Goal: Register for event/course

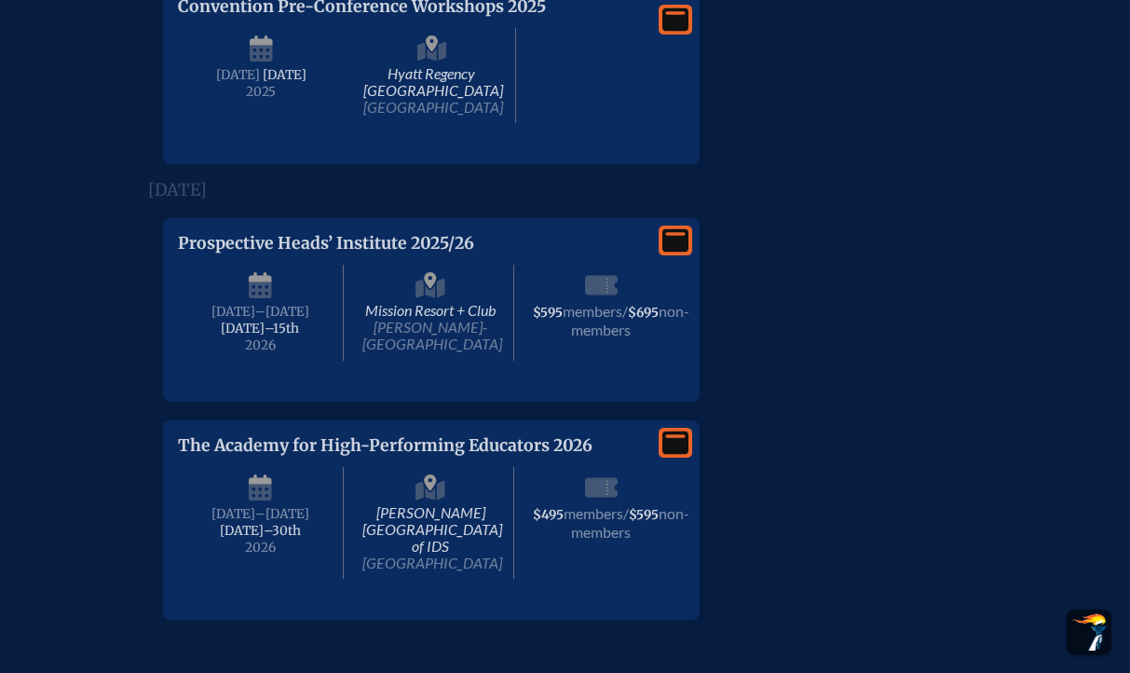
scroll to position [2752, 0]
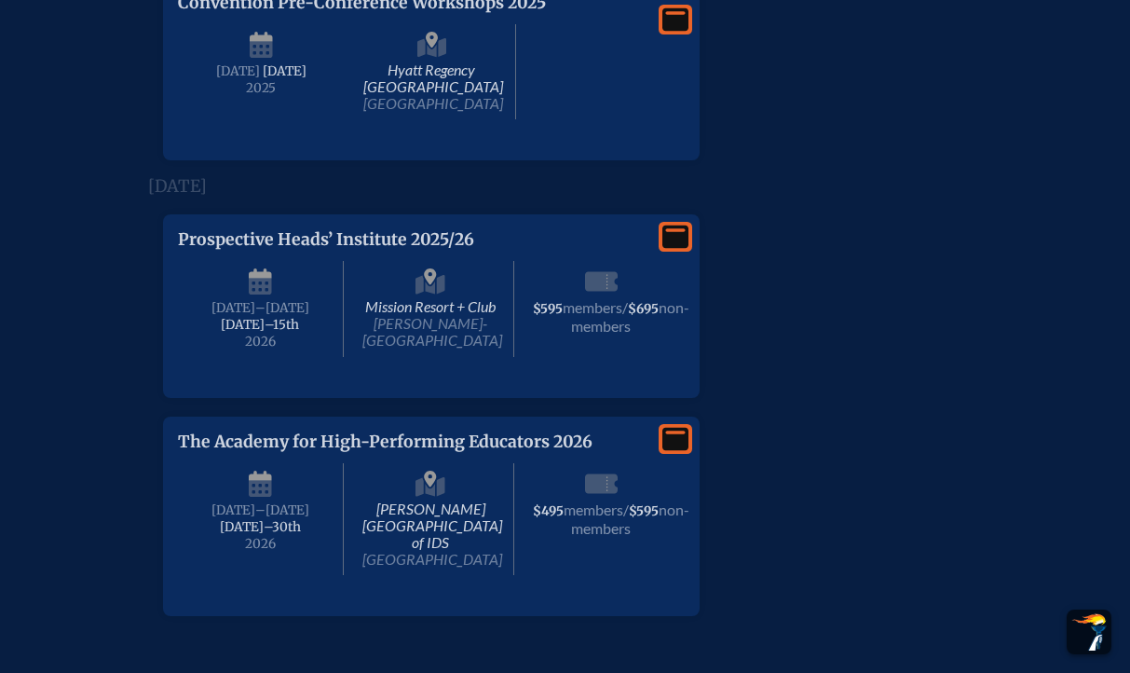
click at [686, 252] on div "View More" at bounding box center [676, 237] width 34 height 30
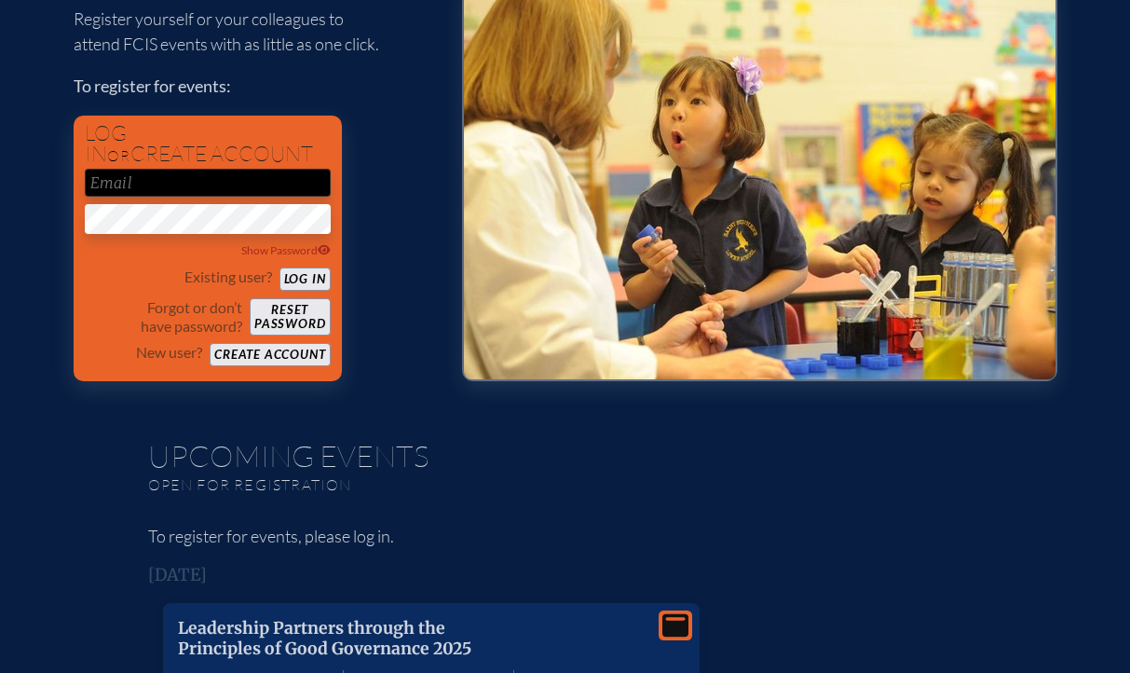
scroll to position [0, 0]
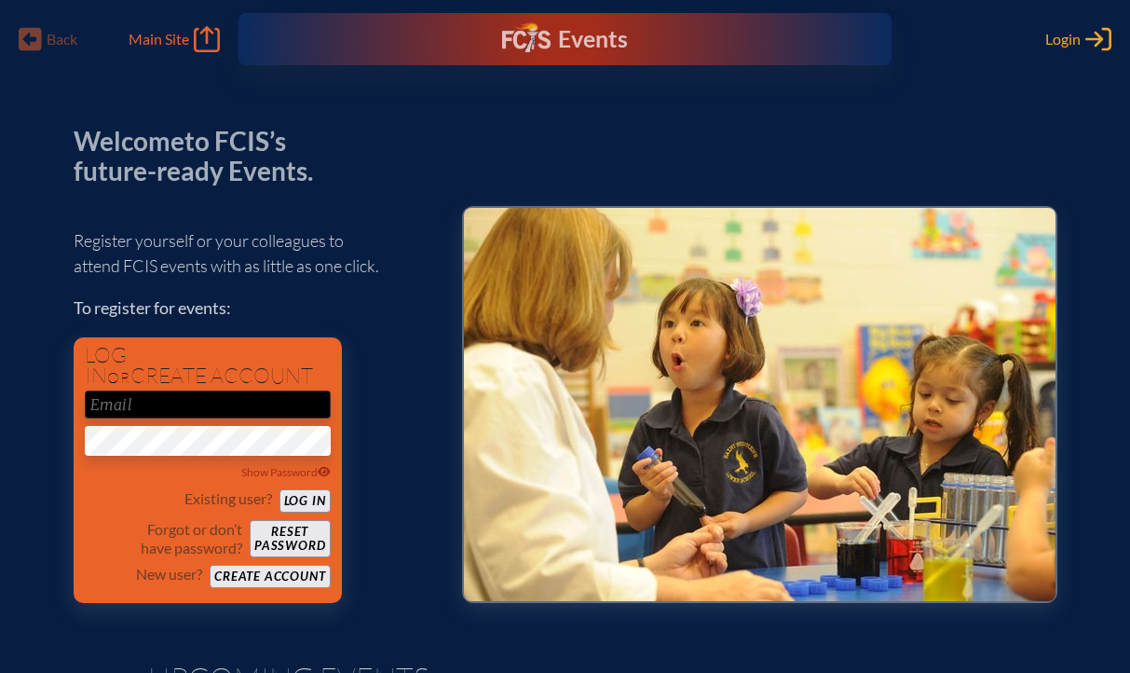
click at [1065, 41] on span "Login" at bounding box center [1062, 39] width 35 height 19
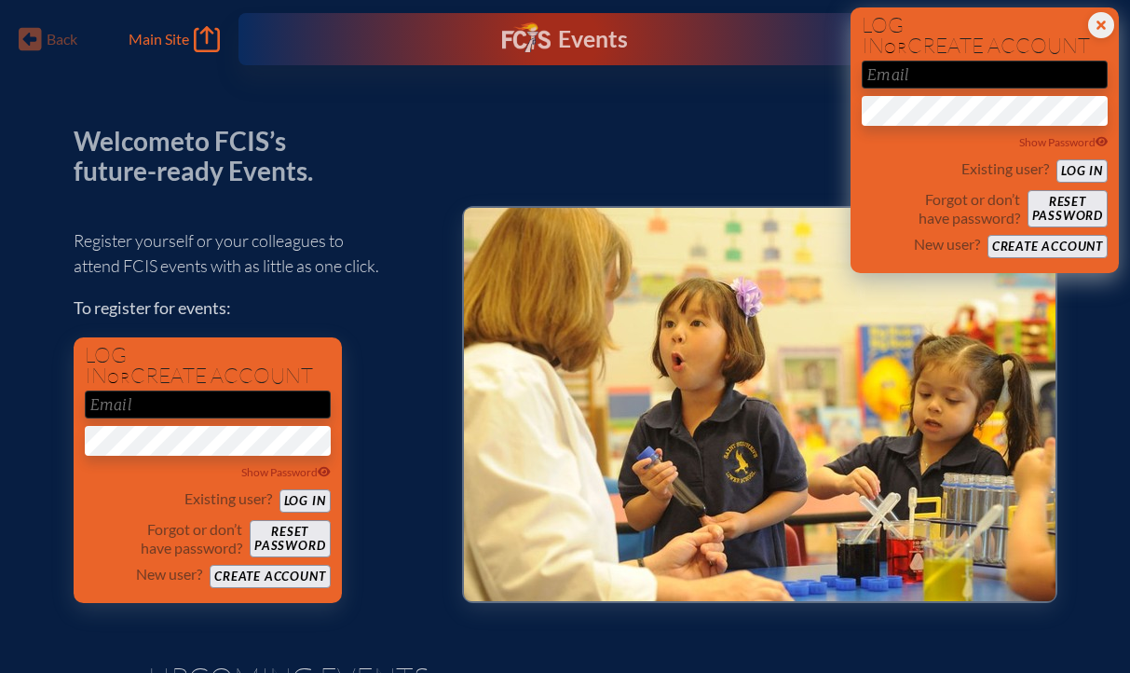
click at [1055, 246] on button "Create account" at bounding box center [1047, 246] width 120 height 23
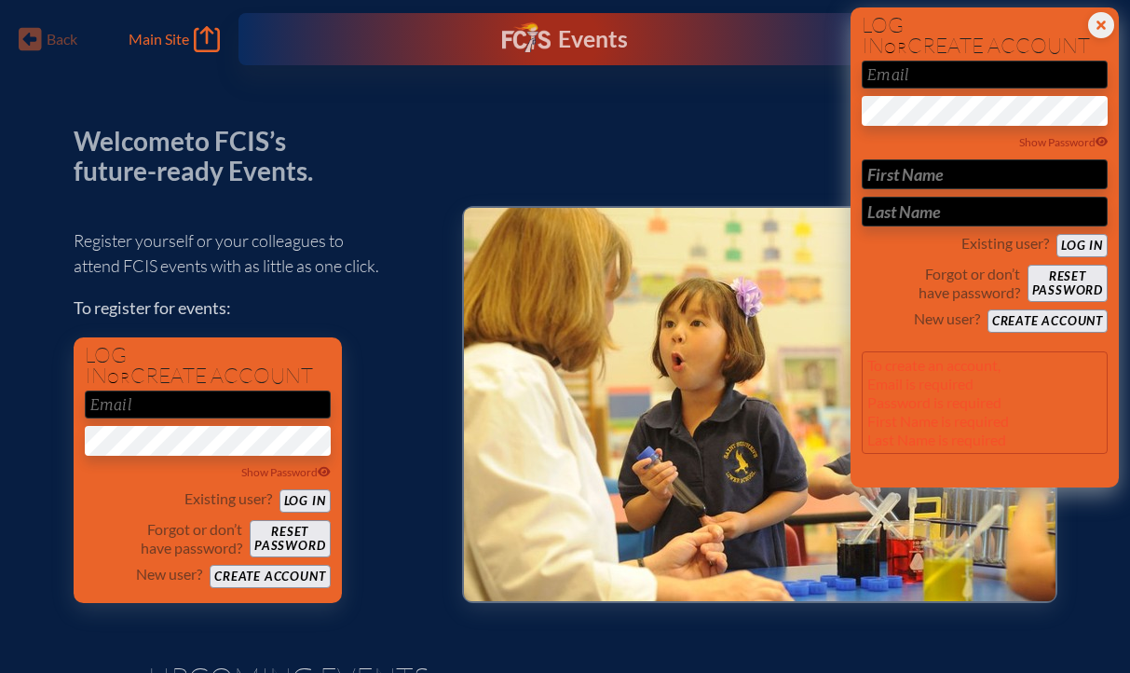
click at [969, 73] on input "email" at bounding box center [985, 75] width 246 height 28
click at [1063, 317] on button "Create account" at bounding box center [1047, 320] width 120 height 23
click at [975, 83] on input "email" at bounding box center [985, 75] width 246 height 28
type input "[EMAIL_ADDRESS][DOMAIN_NAME]"
click at [971, 179] on input "text" at bounding box center [985, 174] width 246 height 30
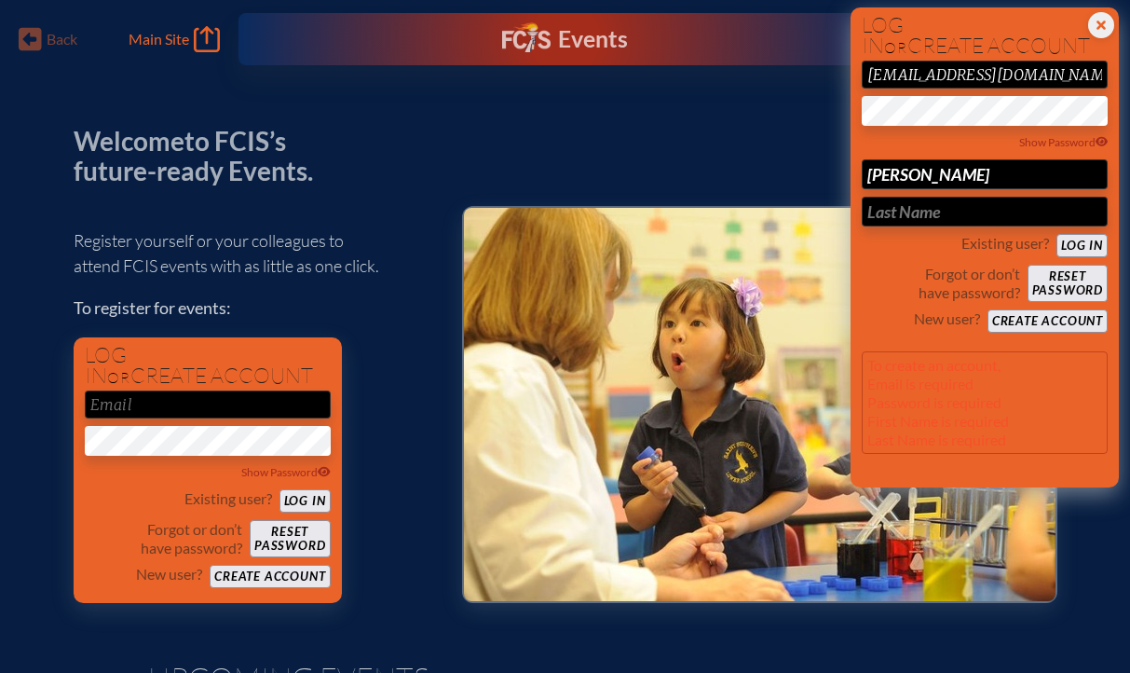
type input "[PERSON_NAME]"
click at [958, 200] on input "text" at bounding box center [985, 212] width 246 height 30
type input "King"
click at [1054, 323] on button "Create account" at bounding box center [1047, 320] width 120 height 23
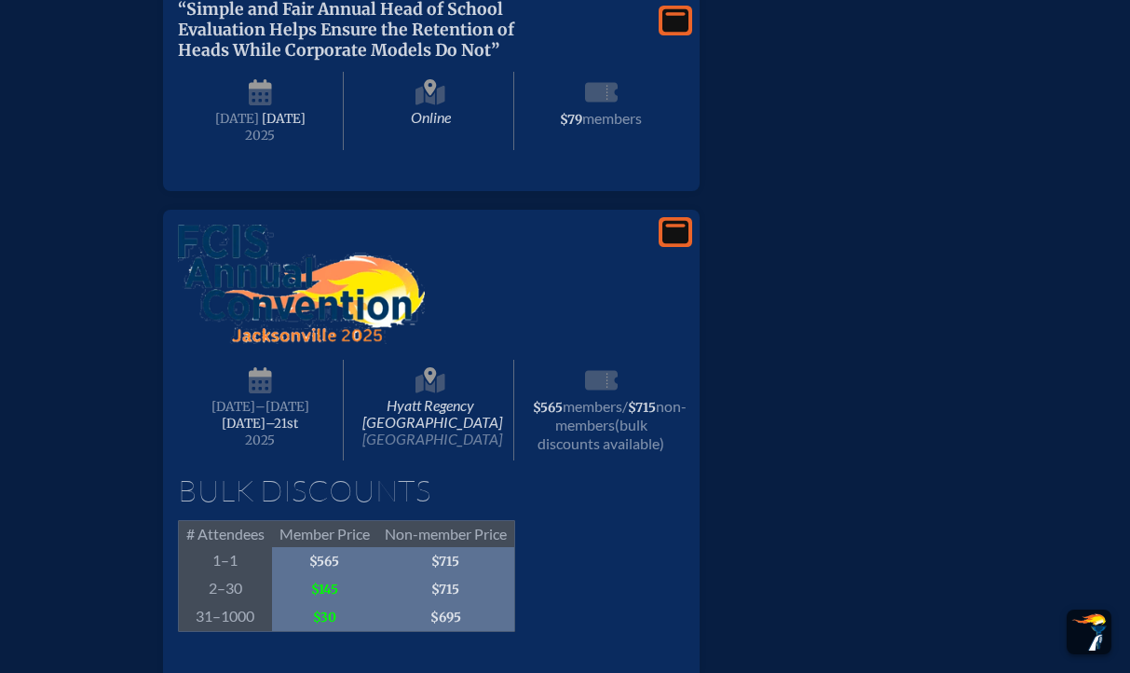
scroll to position [2123, 0]
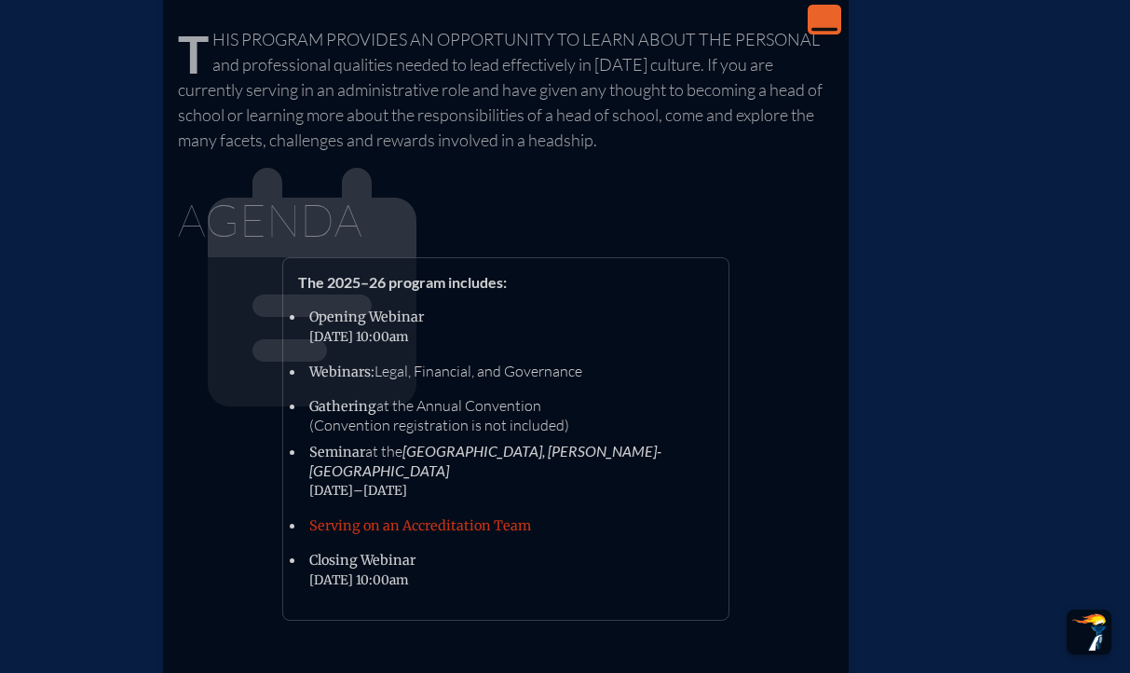
click at [824, 14] on icon "View Less" at bounding box center [824, 20] width 26 height 26
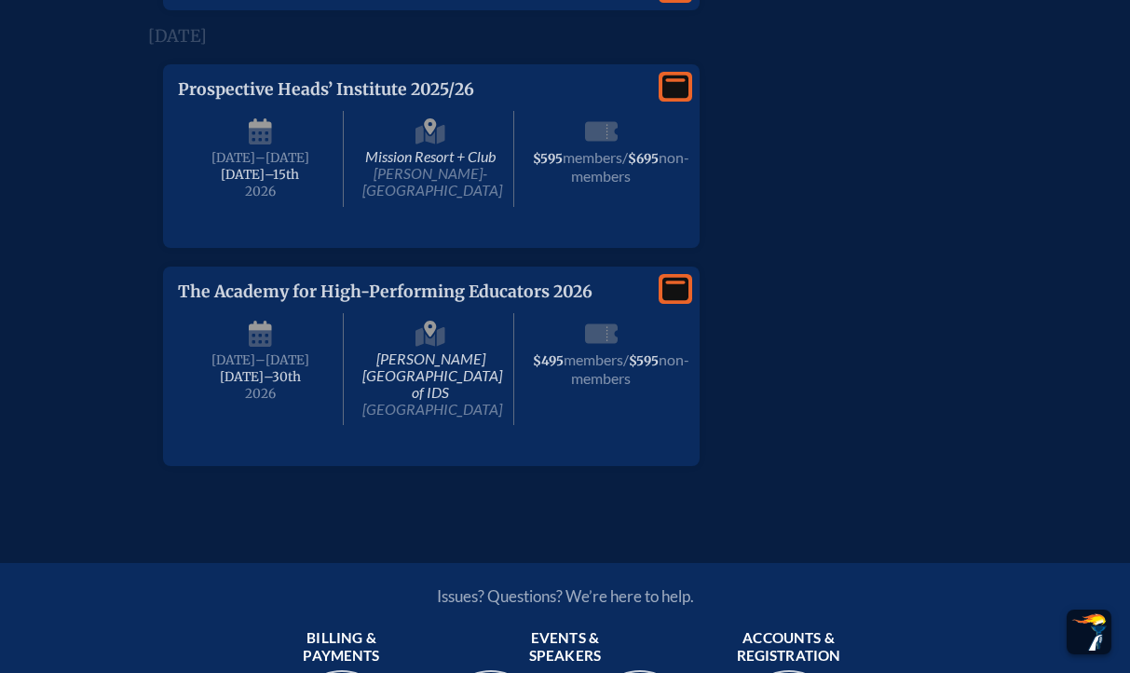
scroll to position [2836, 0]
click at [678, 100] on icon at bounding box center [675, 87] width 26 height 23
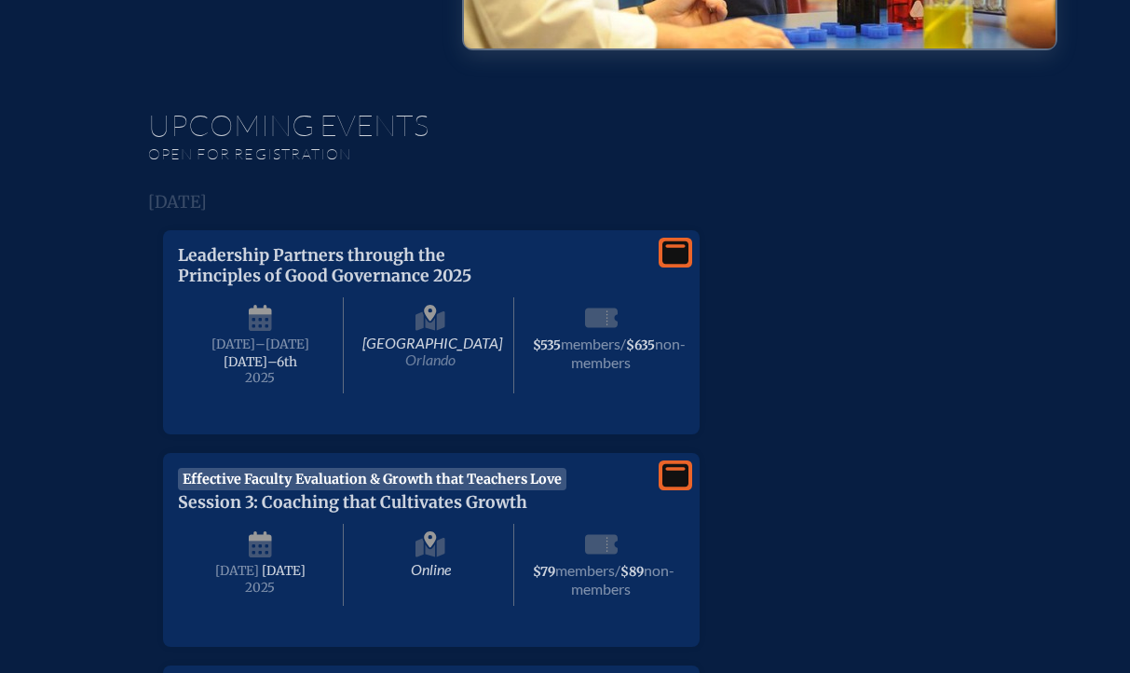
scroll to position [0, 0]
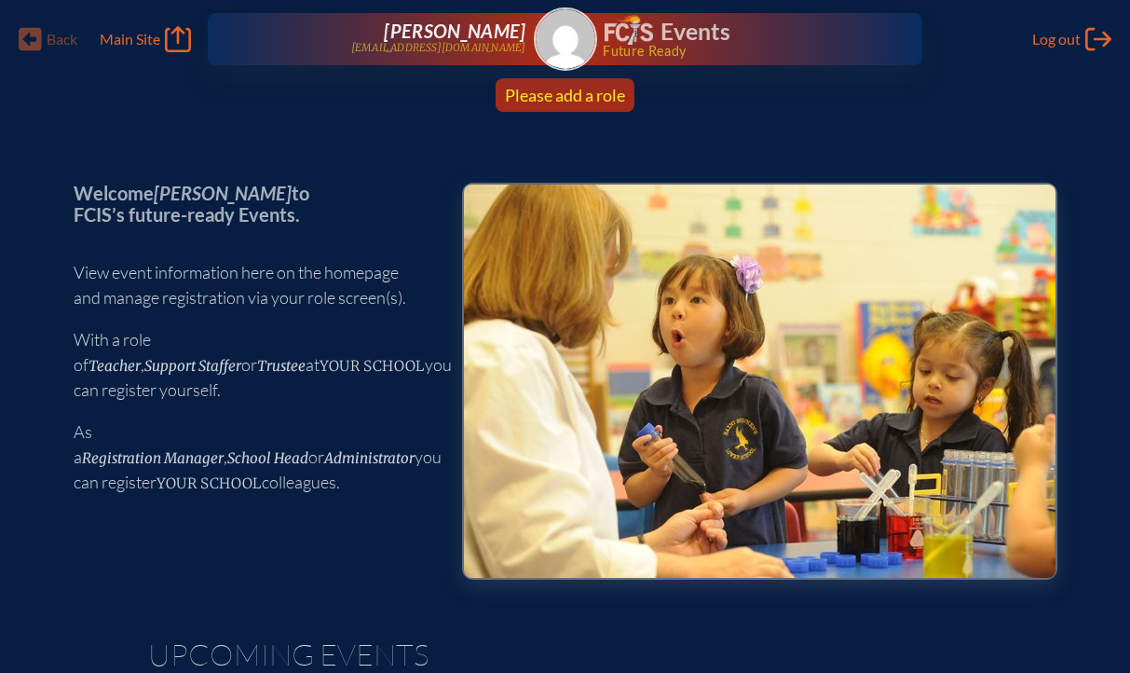
click at [592, 102] on span "Please add a role" at bounding box center [565, 95] width 120 height 20
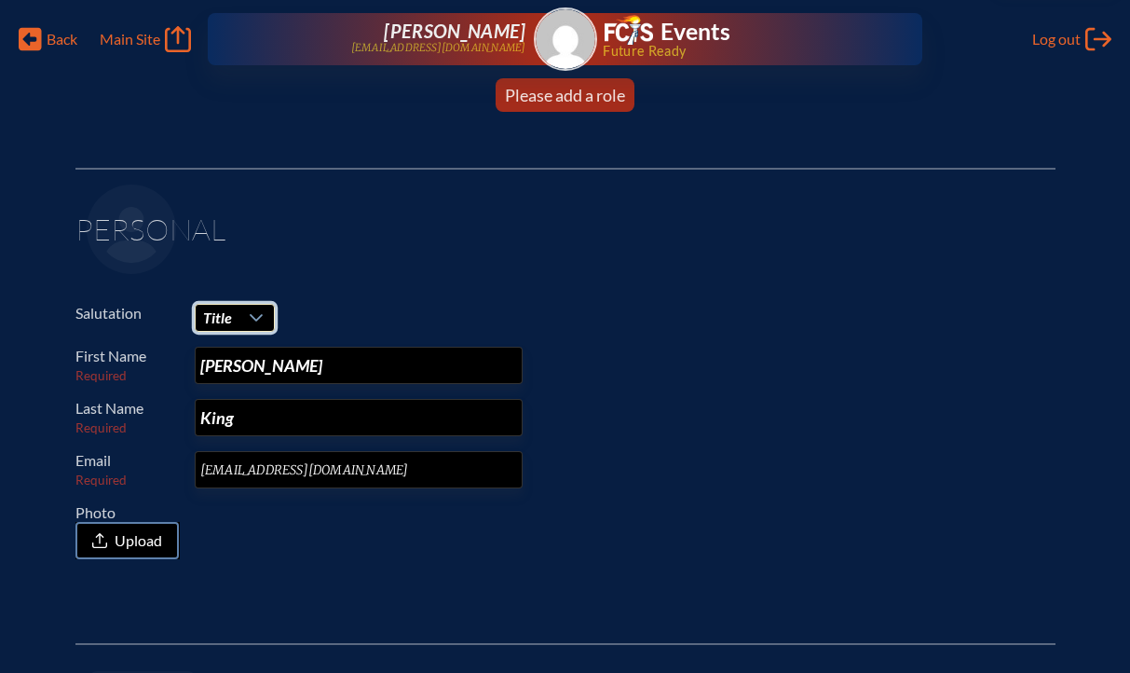
click at [210, 313] on span "Title" at bounding box center [217, 317] width 29 height 18
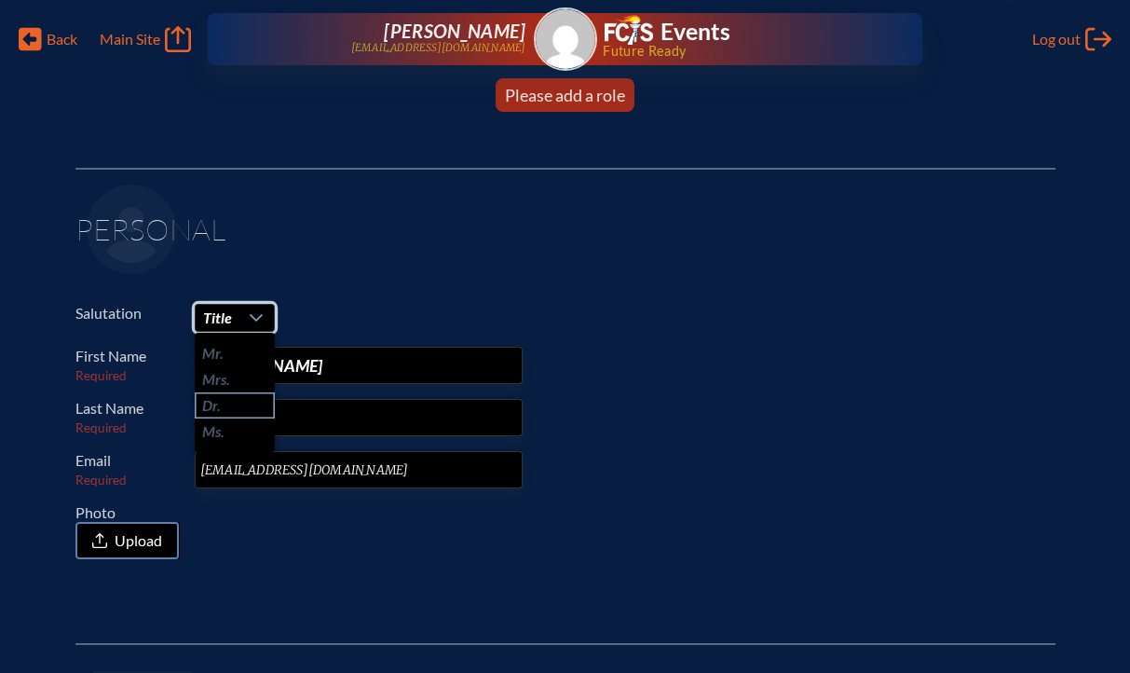
click at [215, 402] on span "Dr." at bounding box center [211, 405] width 19 height 19
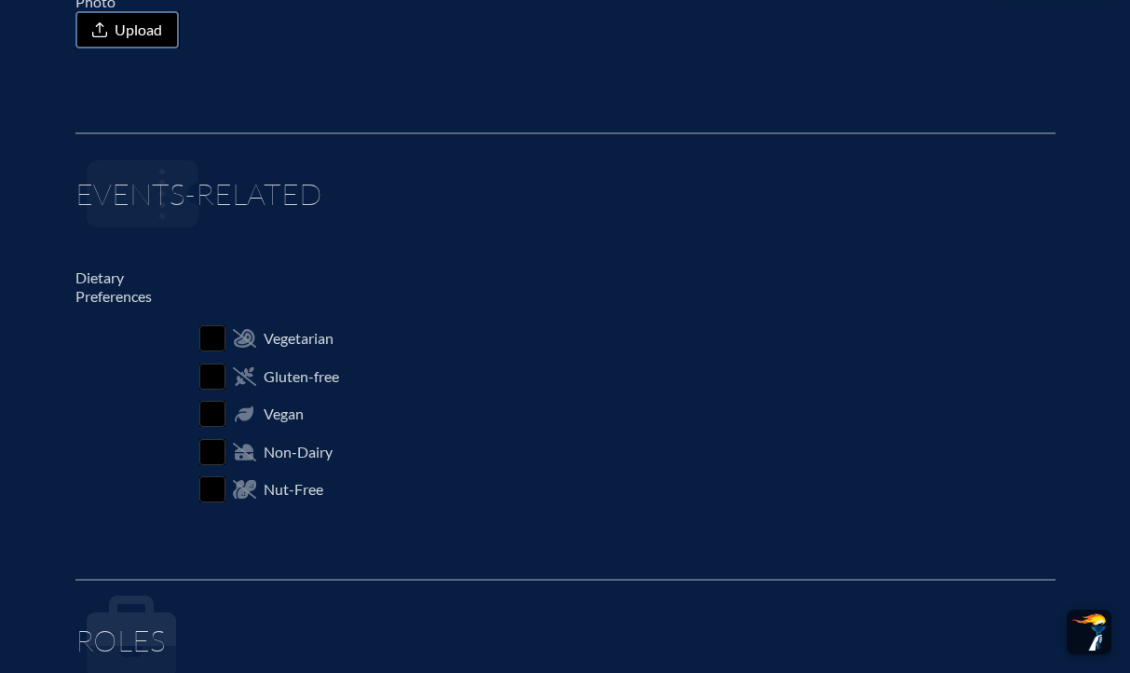
scroll to position [511, 0]
click at [216, 411] on input "checkbox" at bounding box center [212, 413] width 33 height 33
checkbox input "true"
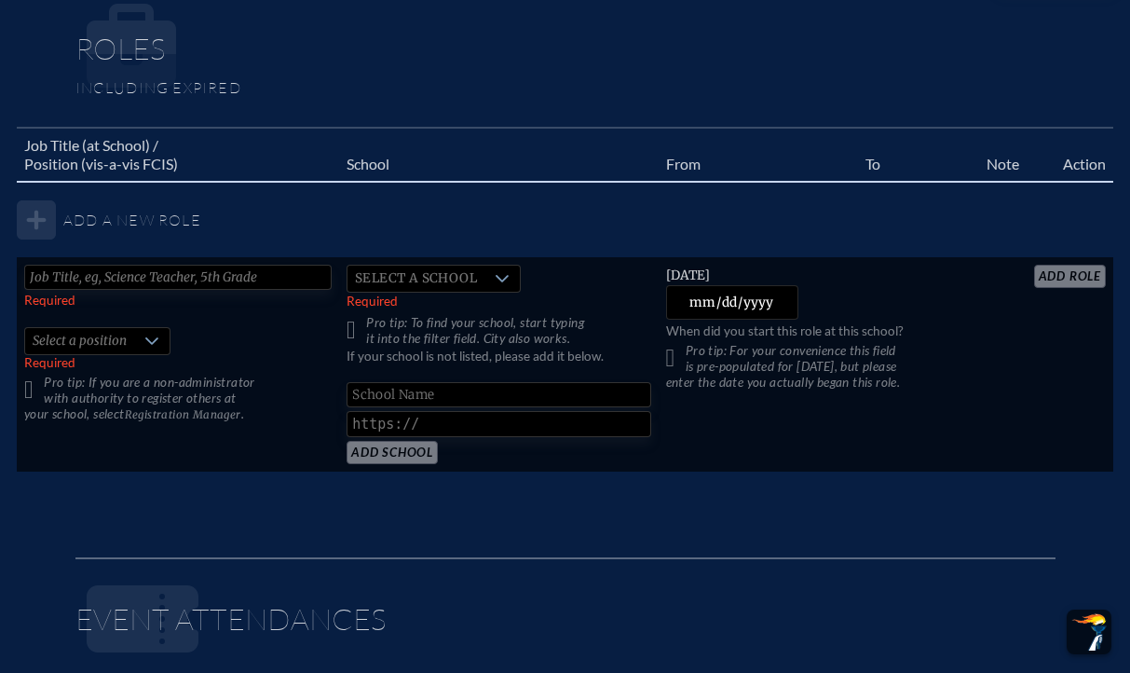
scroll to position [1106, 0]
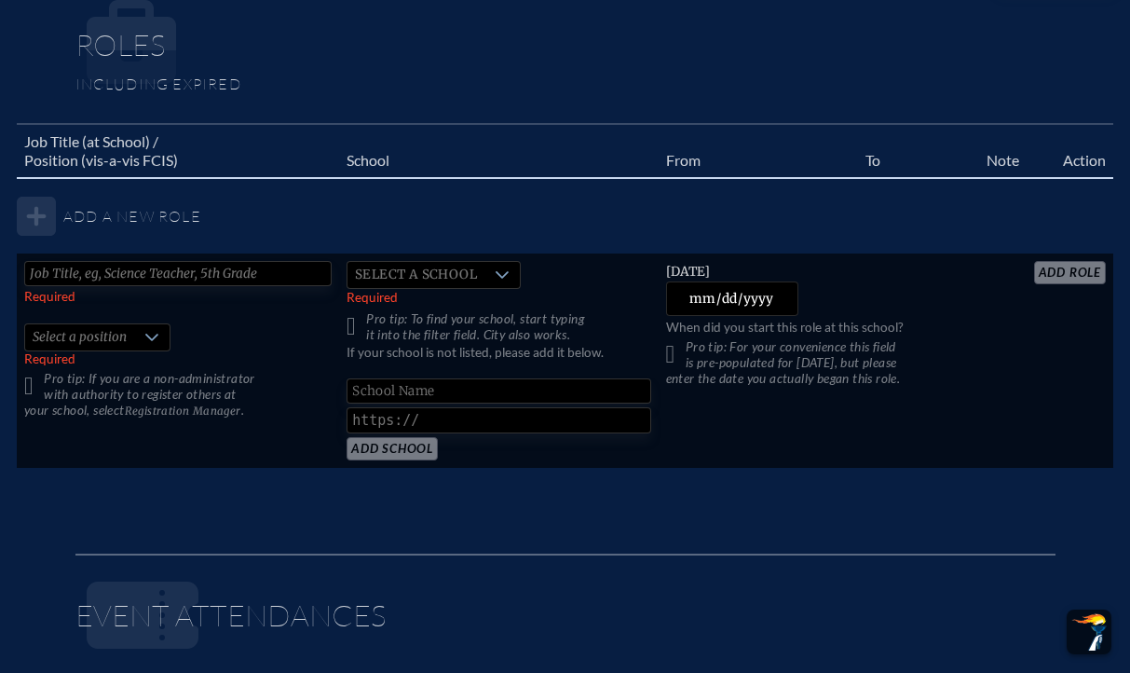
click at [87, 272] on input "text" at bounding box center [177, 273] width 307 height 25
type input "Faculty College Counselor"
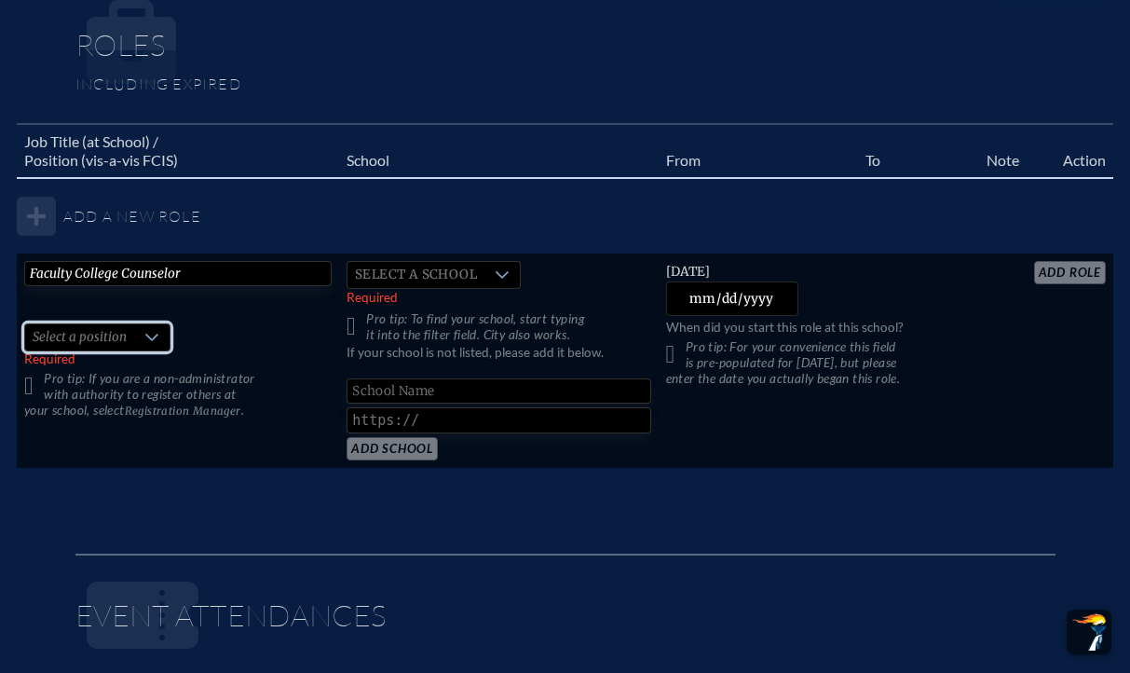
click at [102, 331] on span "Select a position" at bounding box center [79, 337] width 109 height 26
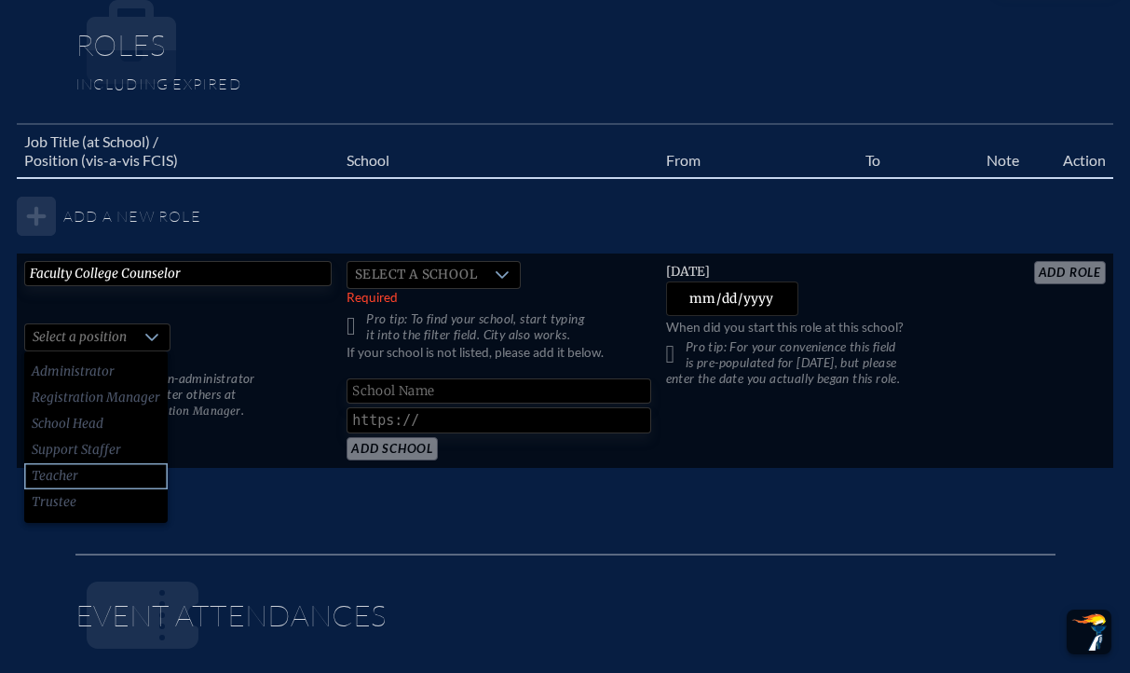
click at [89, 470] on li "Teacher" at bounding box center [95, 476] width 143 height 26
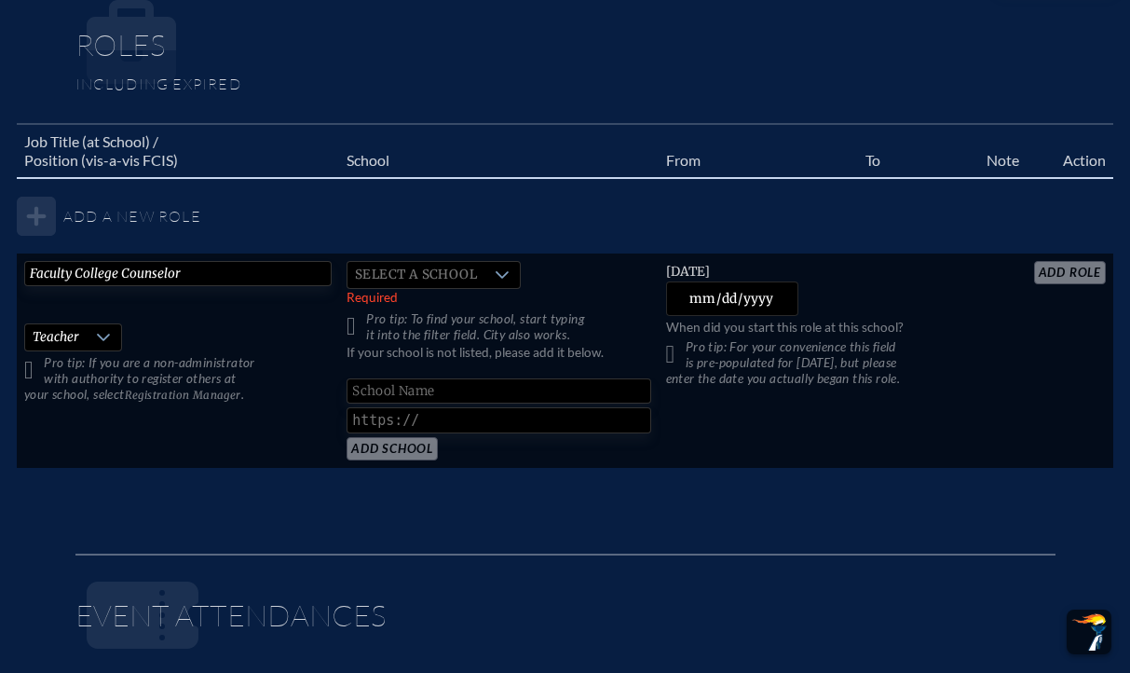
click at [495, 269] on icon at bounding box center [502, 274] width 15 height 15
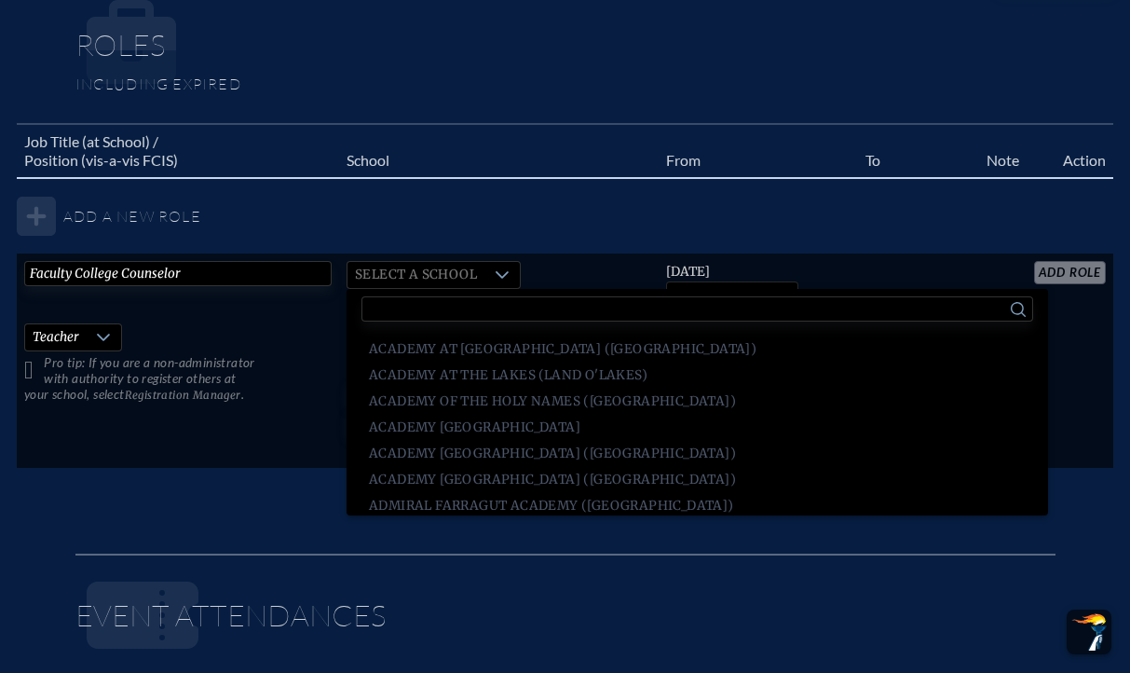
click at [487, 309] on input "text" at bounding box center [697, 308] width 672 height 25
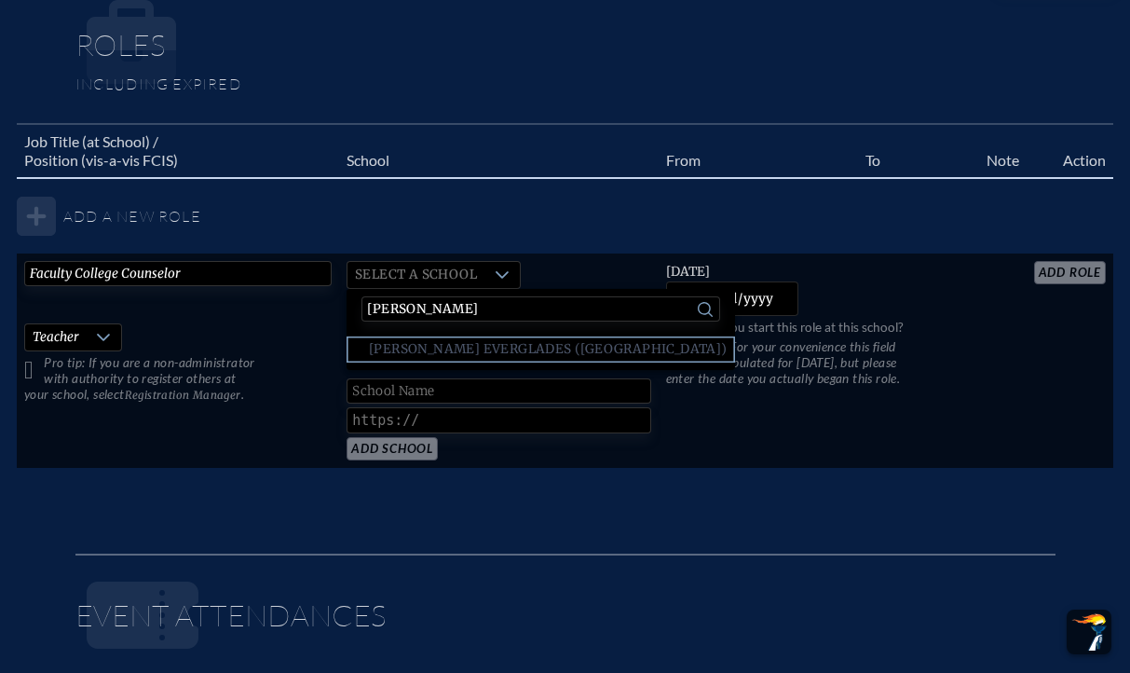
type input "[PERSON_NAME]"
click at [515, 354] on span "[PERSON_NAME] Everglades ([GEOGRAPHIC_DATA])" at bounding box center [548, 349] width 359 height 19
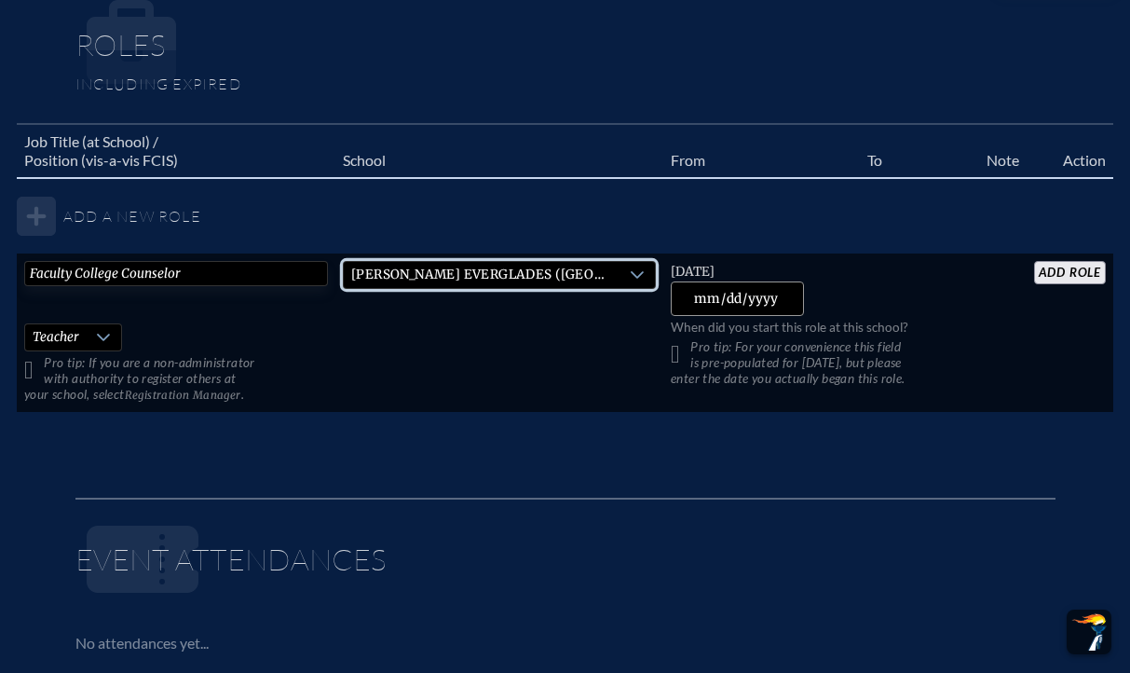
click at [773, 300] on input "[DATE]" at bounding box center [737, 298] width 133 height 34
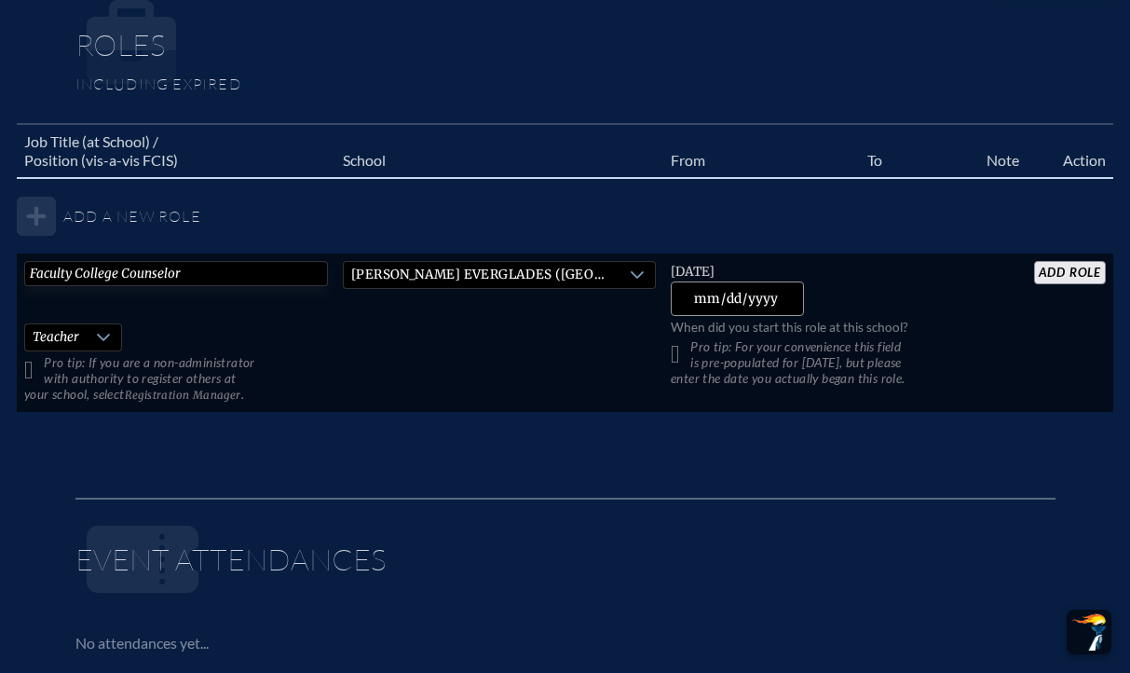
click at [719, 299] on input "[DATE]" at bounding box center [737, 298] width 133 height 34
click at [776, 294] on input "[DATE]" at bounding box center [737, 298] width 133 height 34
type input "[DATE]"
click at [1076, 275] on input "add Role" at bounding box center [1070, 272] width 72 height 23
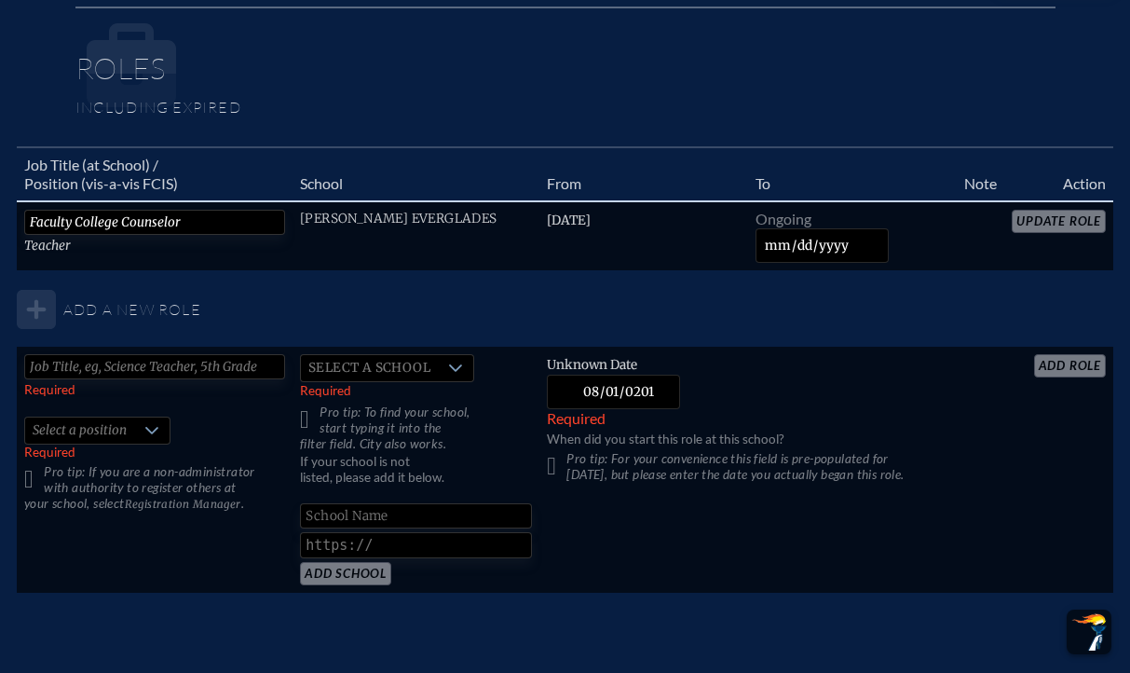
scroll to position [1128, 0]
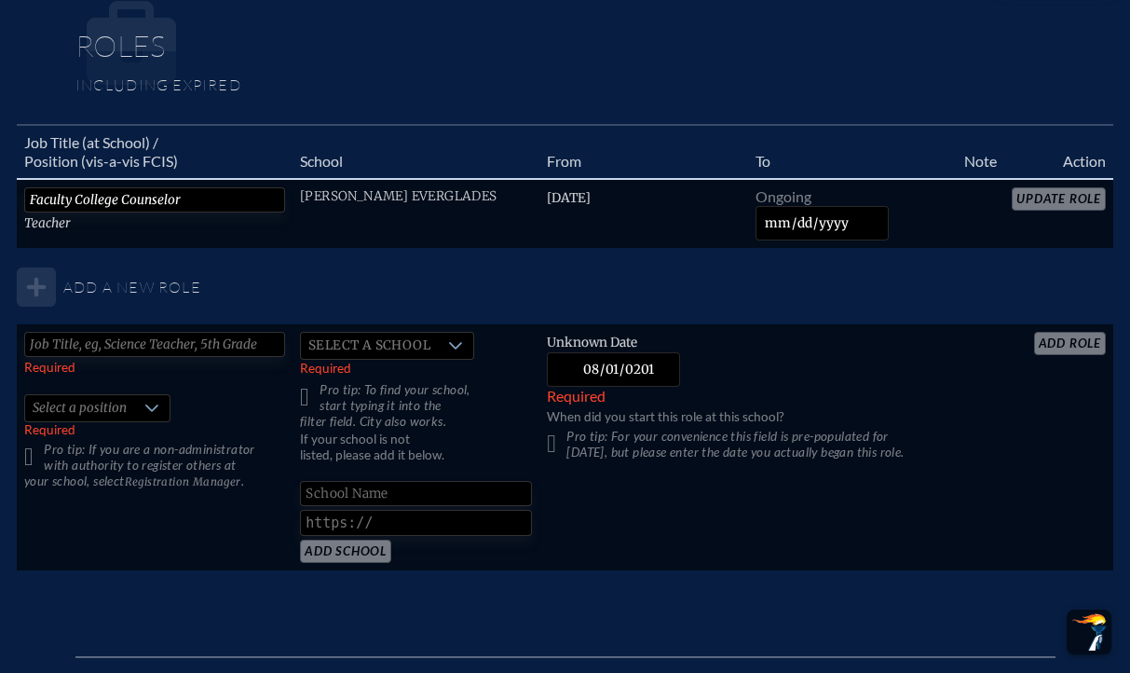
click at [1085, 191] on table "Job Title (at School) / Position (vis-a-vis FCIS) School From To Note Action Fa…" at bounding box center [565, 348] width 1096 height 448
click at [1079, 198] on table "Job Title (at School) / Position (vis-a-vis FCIS) School From To Note Action Fa…" at bounding box center [565, 348] width 1096 height 448
click at [1041, 197] on table "Job Title (at School) / Position (vis-a-vis FCIS) School From To Note Action Fa…" at bounding box center [565, 348] width 1096 height 448
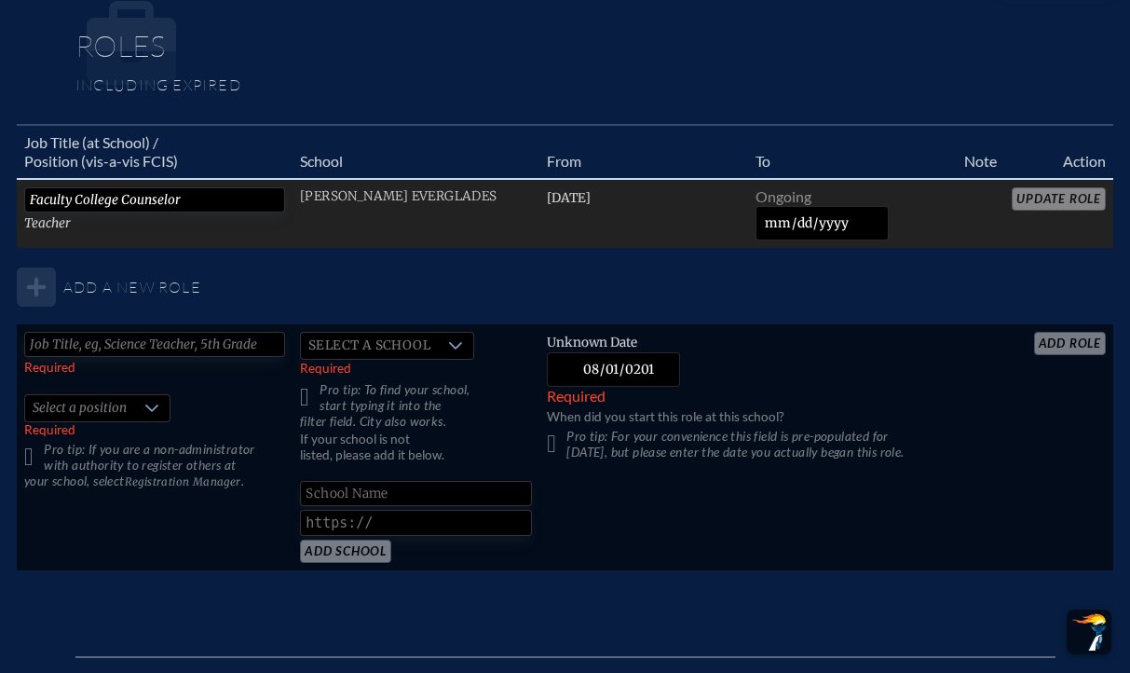
click at [232, 225] on td "Faculty College Counselor Teacher" at bounding box center [155, 214] width 276 height 70
click at [701, 218] on td "[DATE]" at bounding box center [643, 214] width 209 height 70
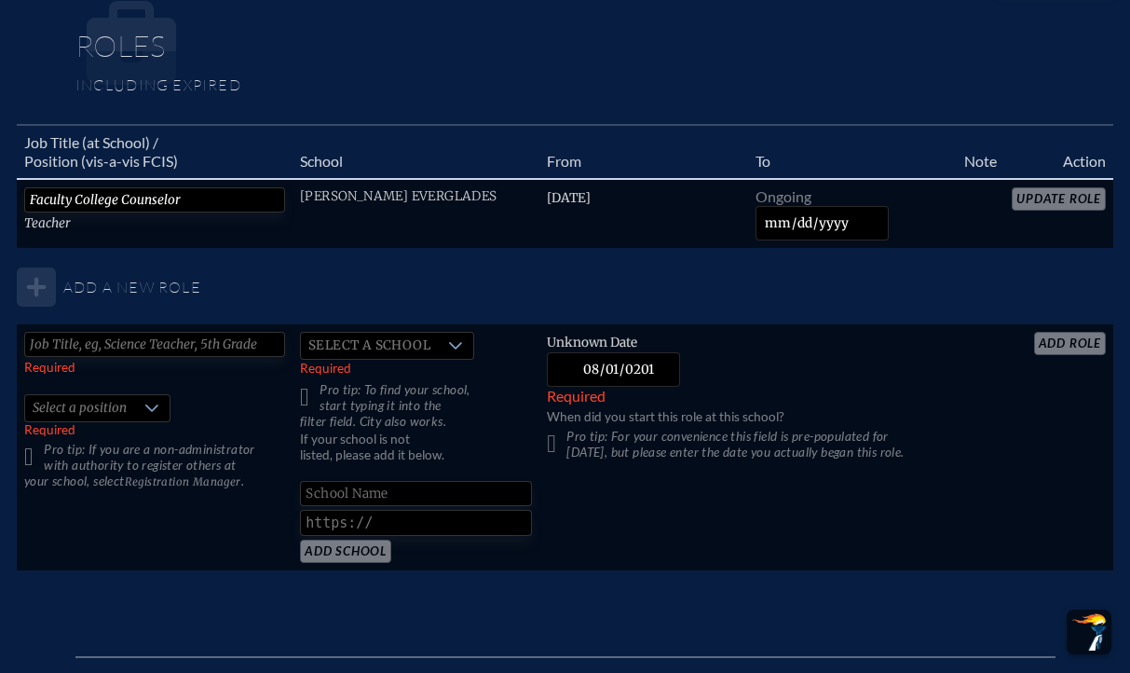
click at [1070, 196] on table "Job Title (at School) / Position (vis-a-vis FCIS) School From To Note Action Fa…" at bounding box center [565, 348] width 1096 height 448
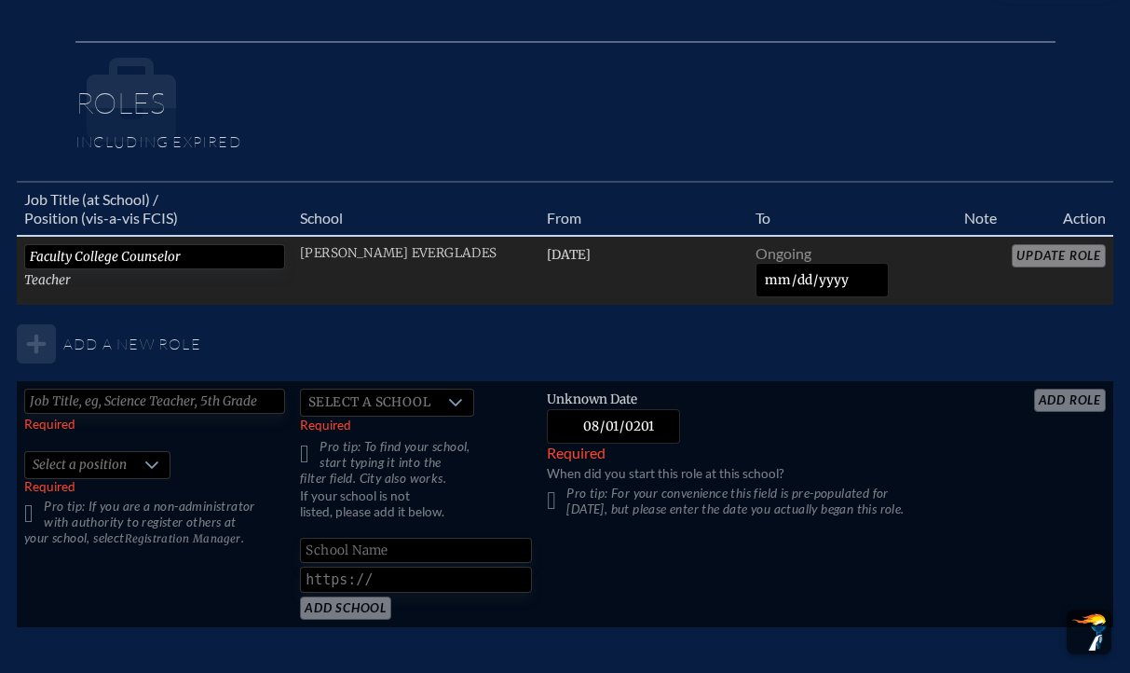
scroll to position [1073, 0]
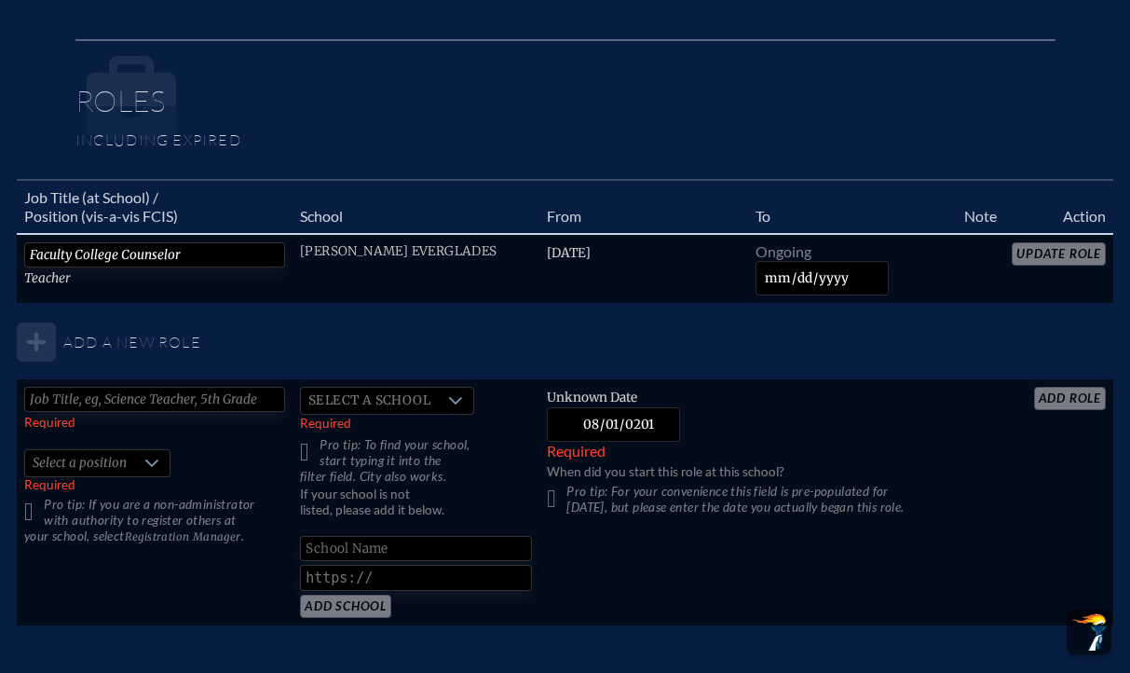
click at [1084, 254] on table "Job Title (at School) / Position (vis-a-vis FCIS) School From To Note Action Fa…" at bounding box center [565, 403] width 1096 height 448
click at [1058, 254] on table "Job Title (at School) / Position (vis-a-vis FCIS) School From To Note Action Fa…" at bounding box center [565, 403] width 1096 height 448
click at [1059, 254] on table "Job Title (at School) / Position (vis-a-vis FCIS) School From To Note Action Fa…" at bounding box center [565, 403] width 1096 height 448
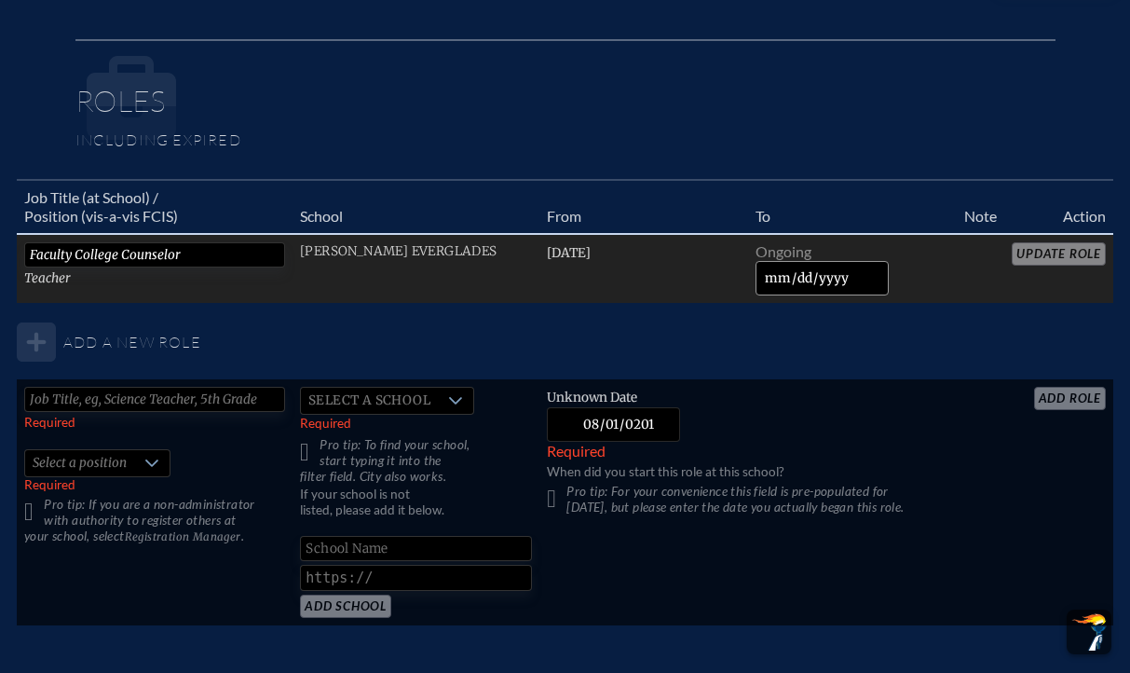
click at [822, 283] on input "date" at bounding box center [822, 278] width 133 height 34
click at [579, 248] on span "[DATE]" at bounding box center [569, 253] width 44 height 16
click at [311, 266] on td "[PERSON_NAME] Everglades" at bounding box center [416, 269] width 247 height 70
click at [219, 270] on td "Faculty College Counselor Teacher" at bounding box center [155, 269] width 276 height 70
click at [312, 279] on td "[PERSON_NAME] Everglades" at bounding box center [416, 269] width 247 height 70
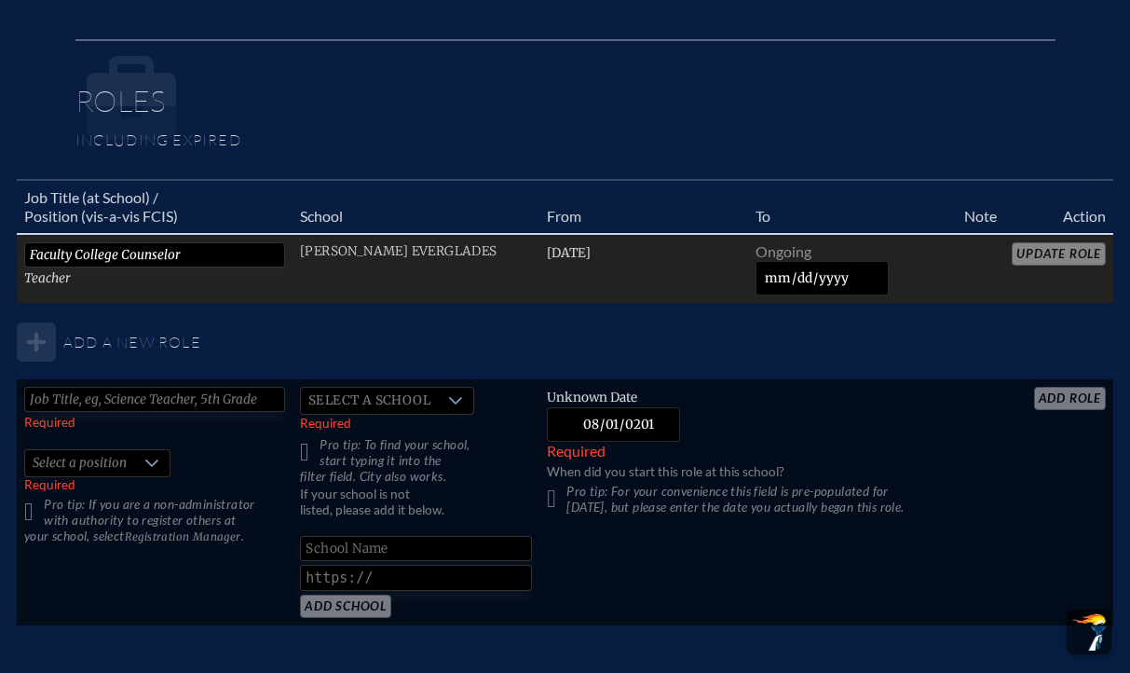
click at [312, 279] on td "[PERSON_NAME] Everglades" at bounding box center [416, 269] width 247 height 70
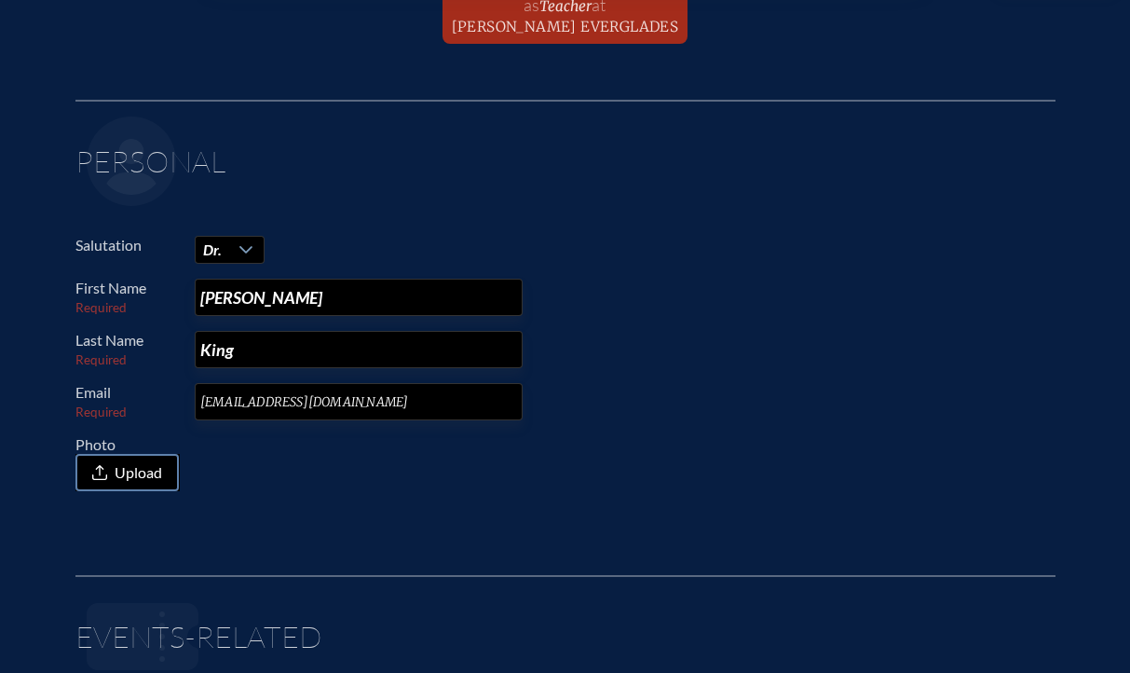
scroll to position [0, 0]
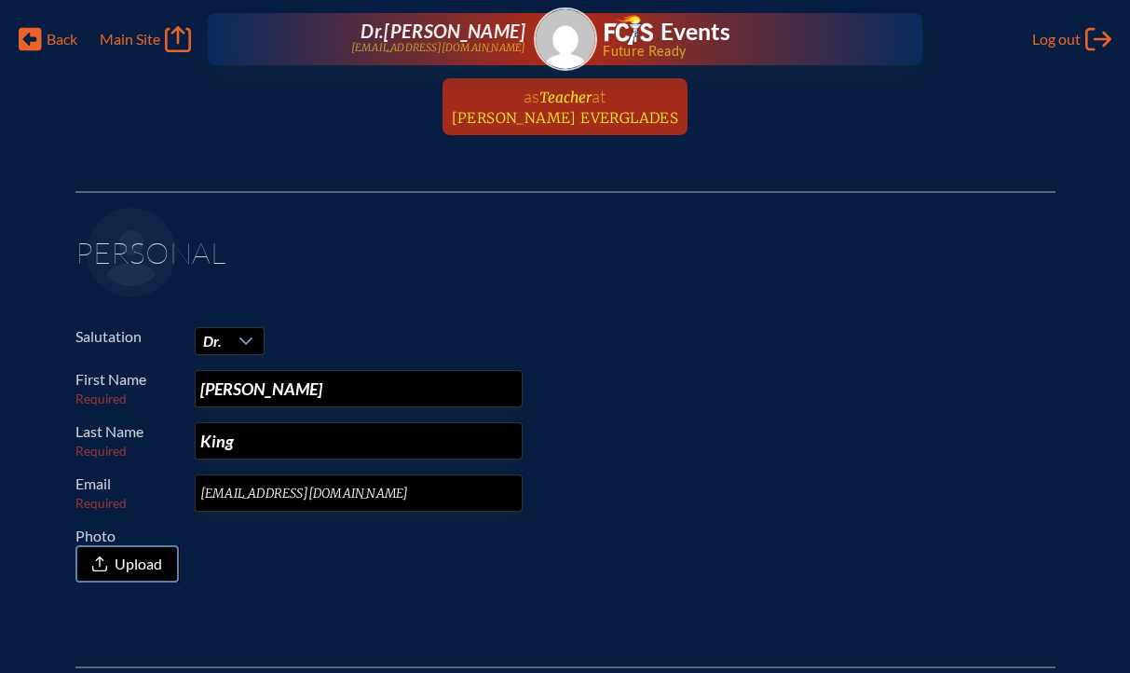
click at [568, 109] on span "[PERSON_NAME] Everglades" at bounding box center [565, 118] width 227 height 18
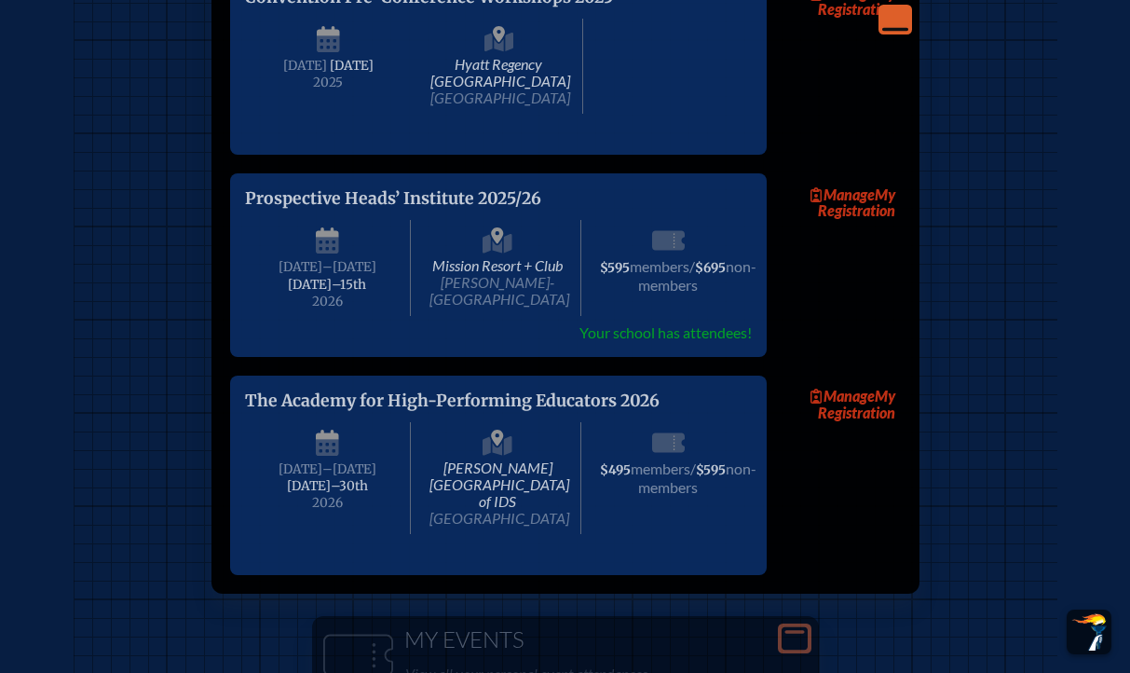
scroll to position [2267, 0]
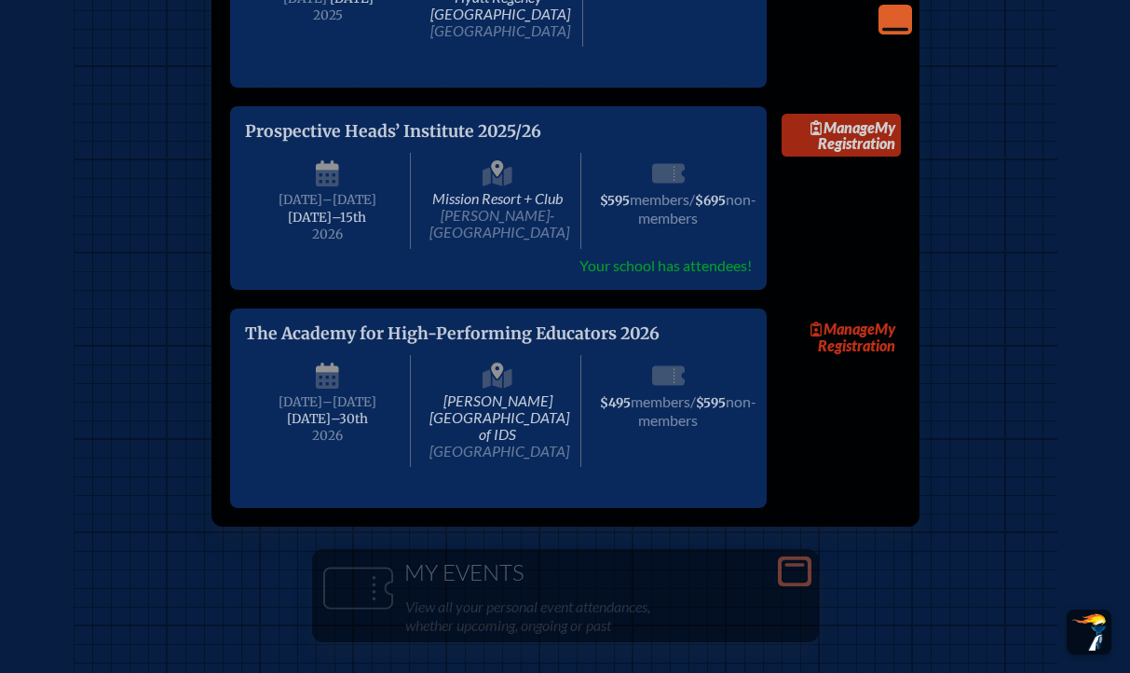
click at [866, 136] on span "Manage" at bounding box center [842, 127] width 64 height 18
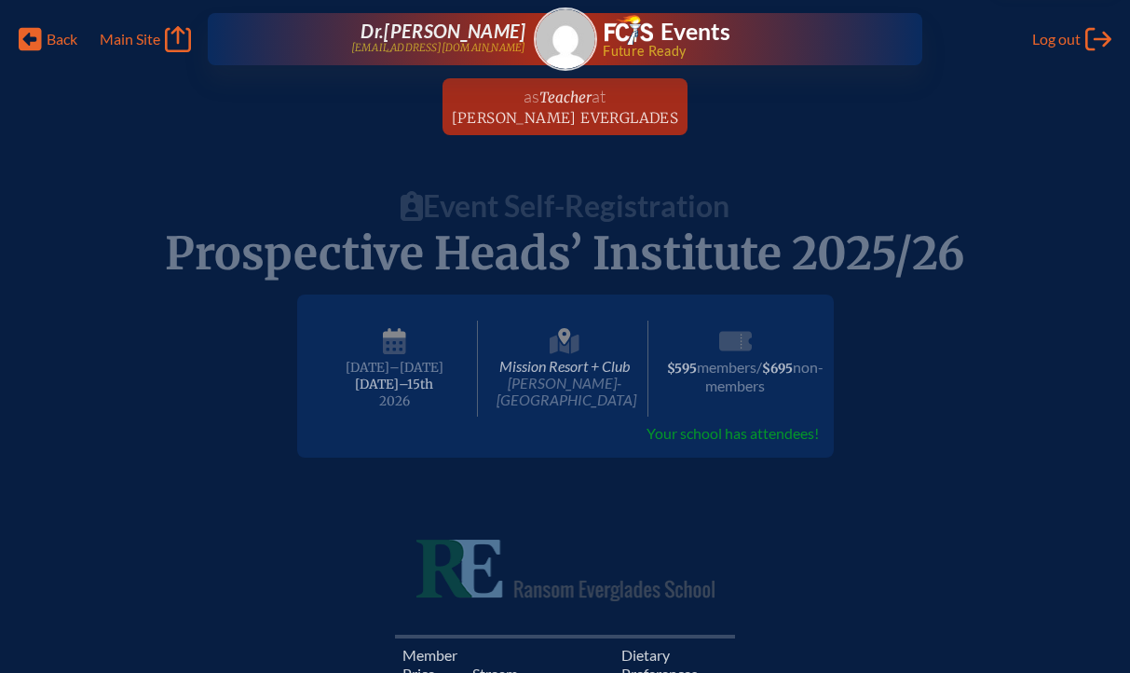
radio input "true"
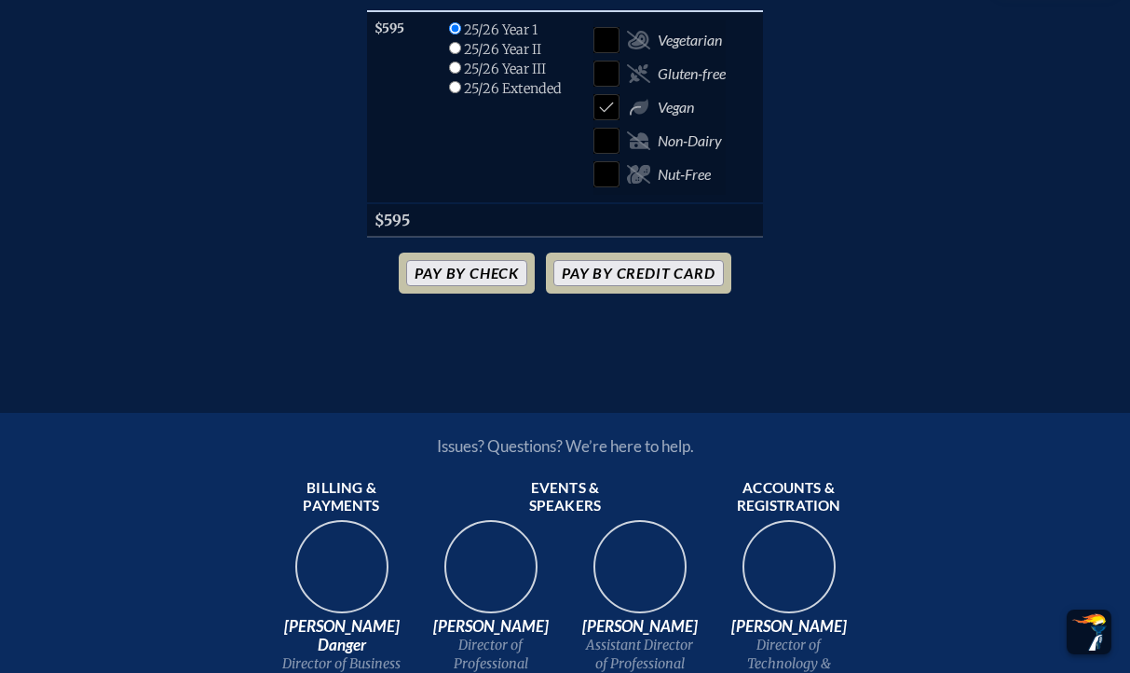
scroll to position [685, 0]
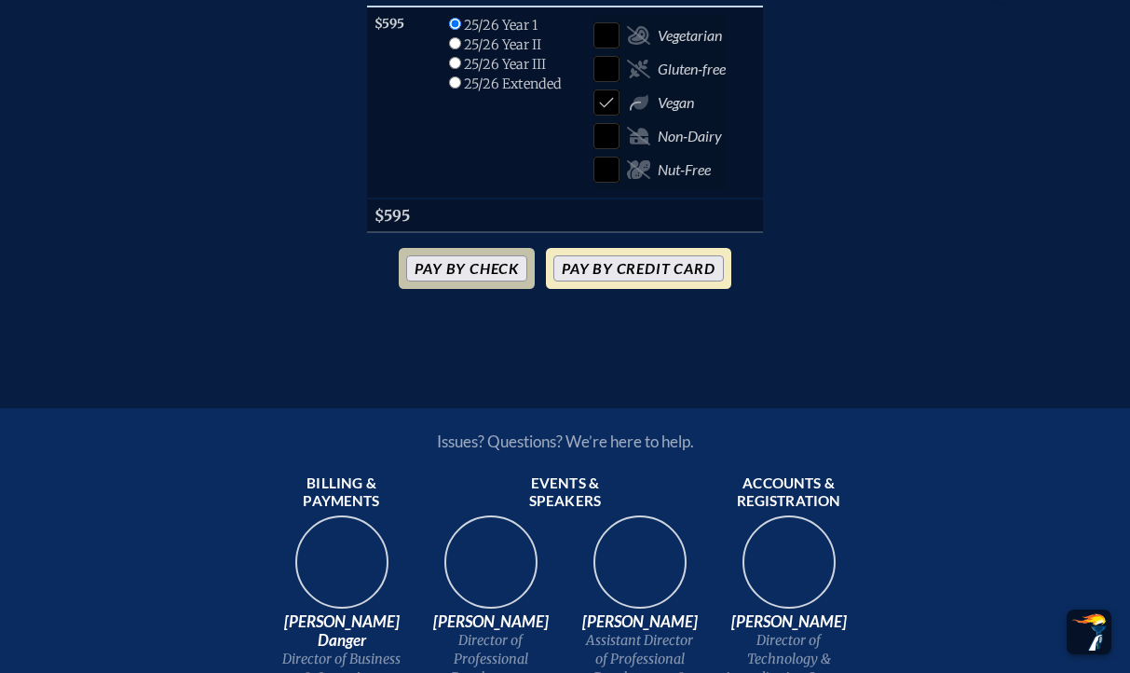
click at [636, 269] on button "Pay by Credit Card" at bounding box center [638, 268] width 170 height 26
